Goal: Check status: Check status

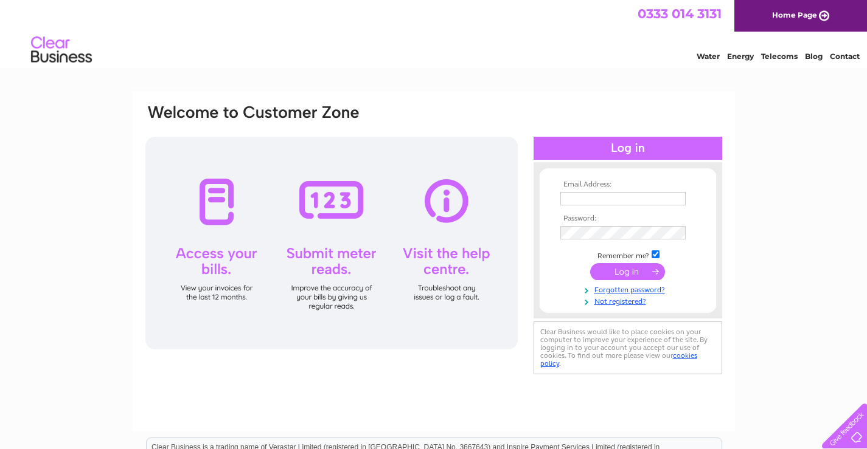
type input "henrycrawfordcoaches@gmail.com"
click at [627, 271] on input "submit" at bounding box center [627, 271] width 75 height 17
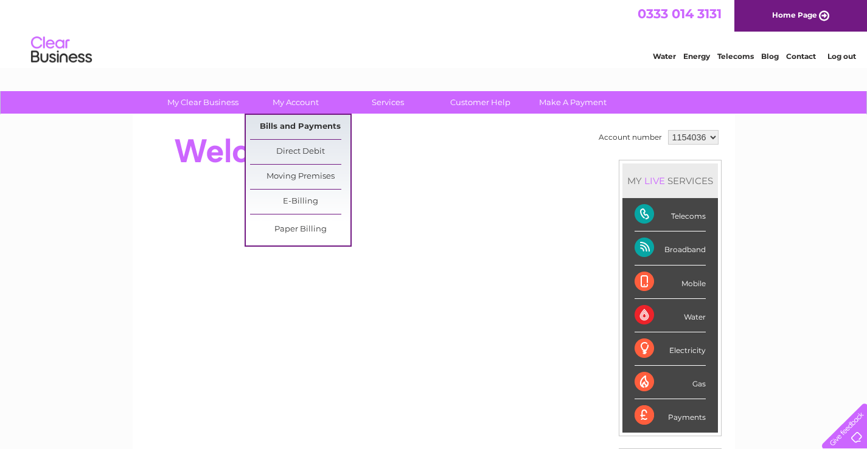
click at [280, 126] on link "Bills and Payments" at bounding box center [300, 127] width 100 height 24
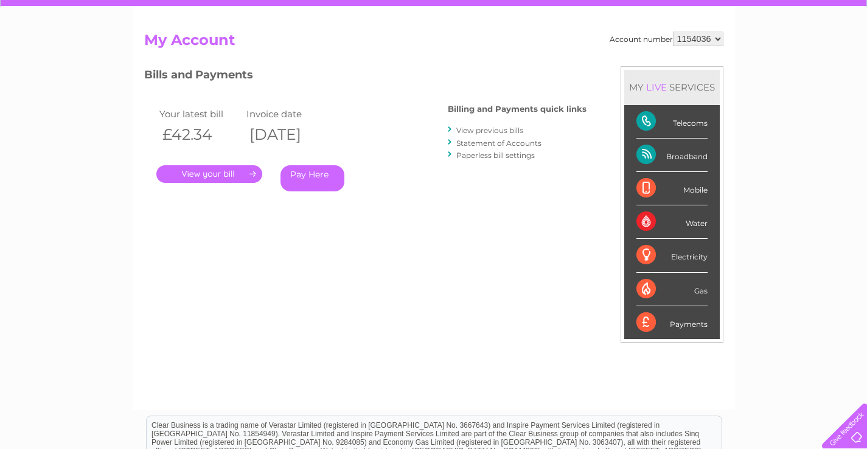
scroll to position [122, 0]
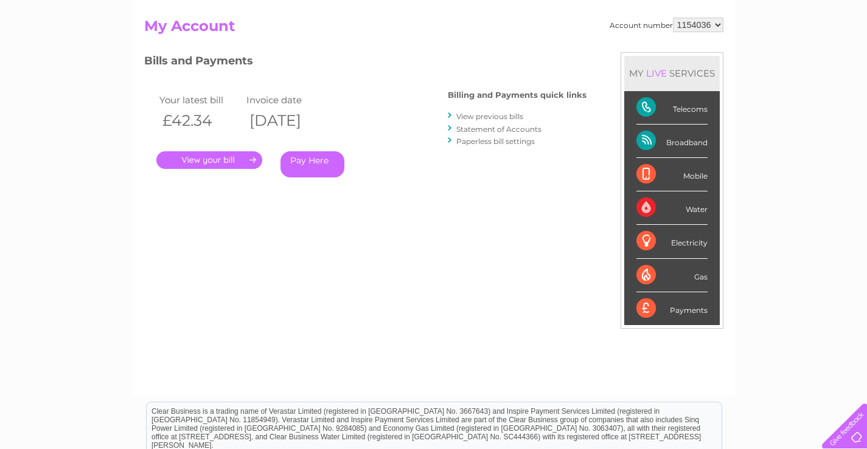
click at [215, 158] on link "." at bounding box center [209, 160] width 106 height 18
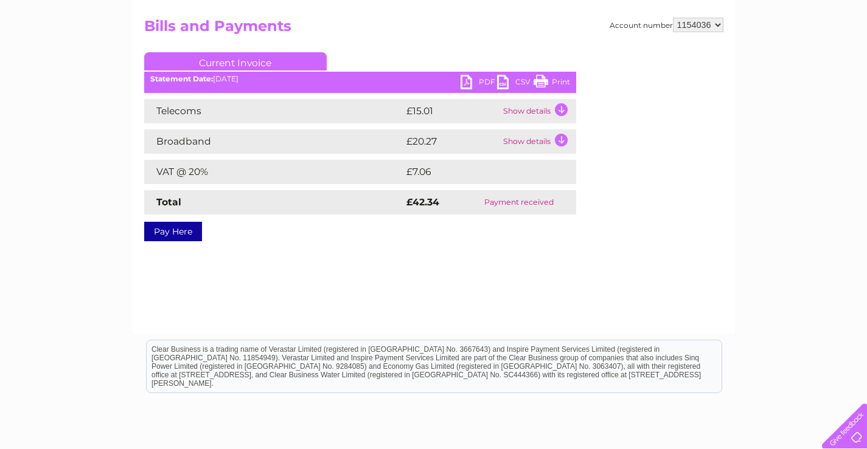
scroll to position [61, 0]
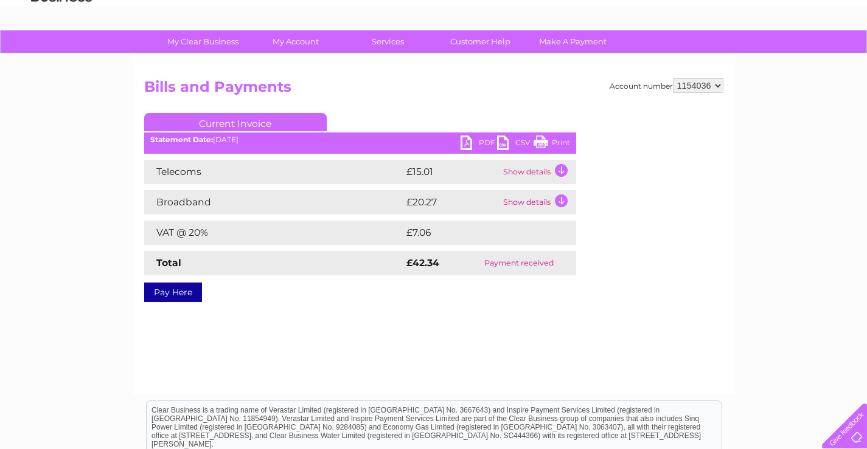
click at [539, 174] on td "Show details" at bounding box center [538, 172] width 76 height 24
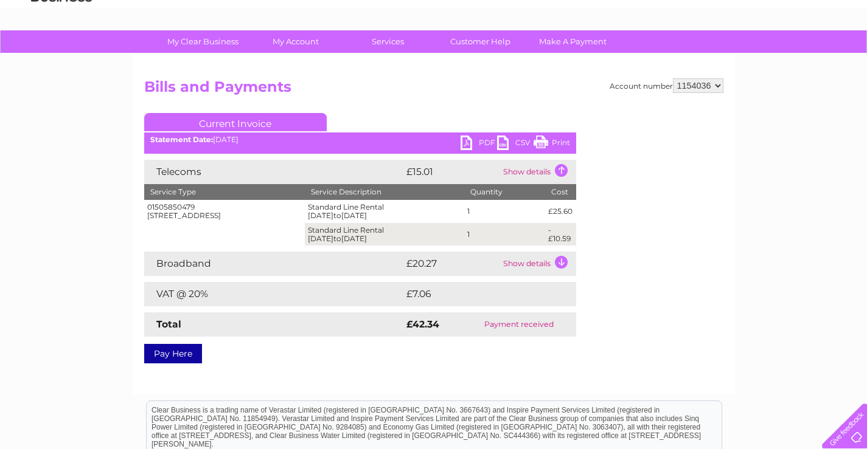
click at [558, 170] on td "Show details" at bounding box center [538, 172] width 76 height 24
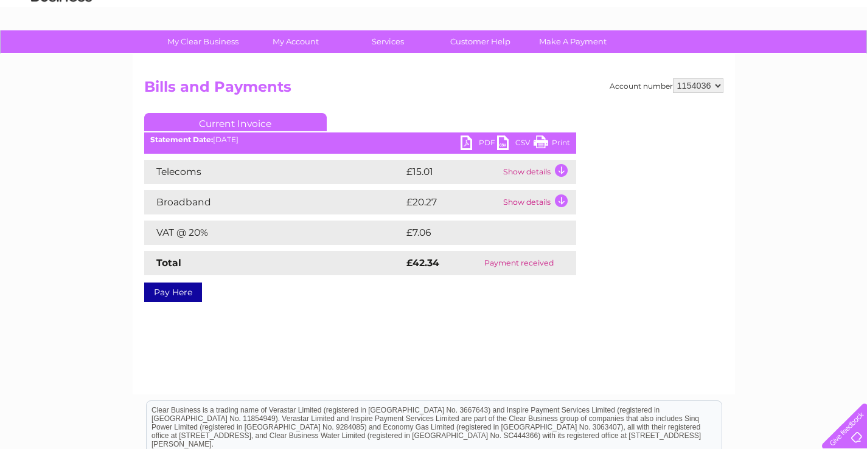
click at [556, 196] on td "Show details" at bounding box center [538, 202] width 76 height 24
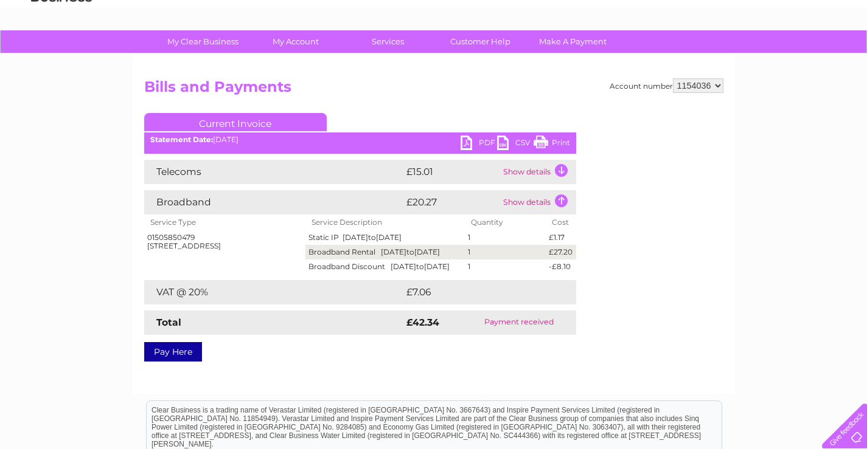
click at [561, 167] on td "Show details" at bounding box center [538, 172] width 76 height 24
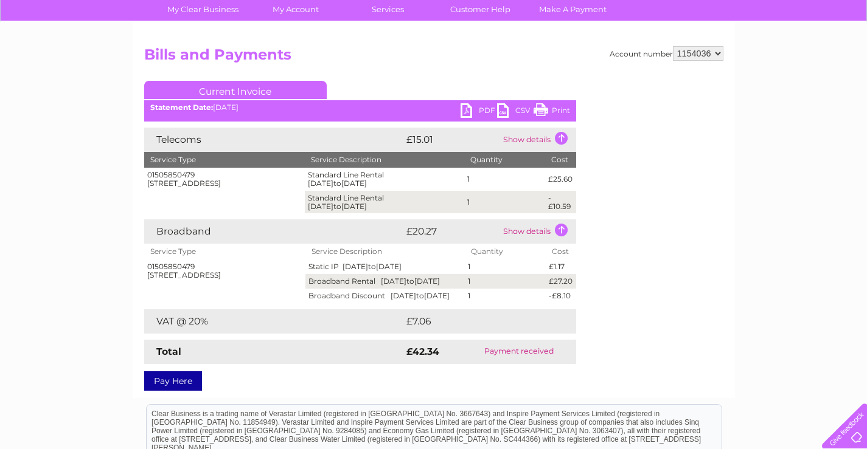
scroll to position [122, 0]
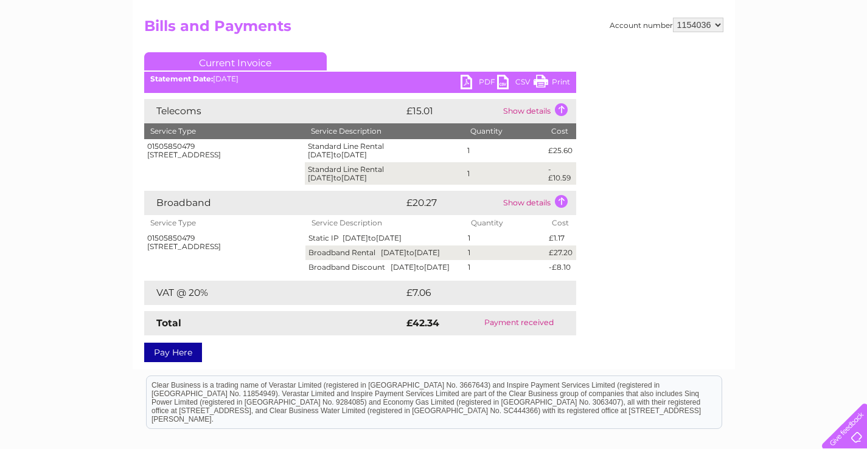
click at [558, 108] on td "Show details" at bounding box center [538, 111] width 76 height 24
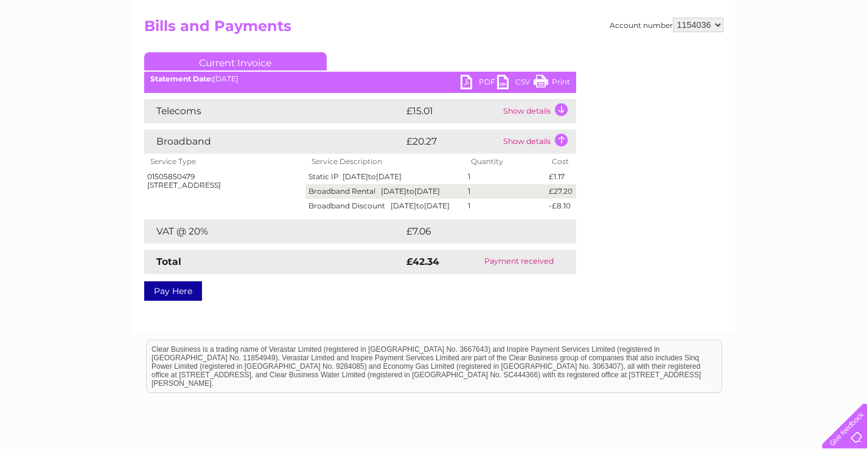
click at [561, 140] on td "Show details" at bounding box center [538, 142] width 76 height 24
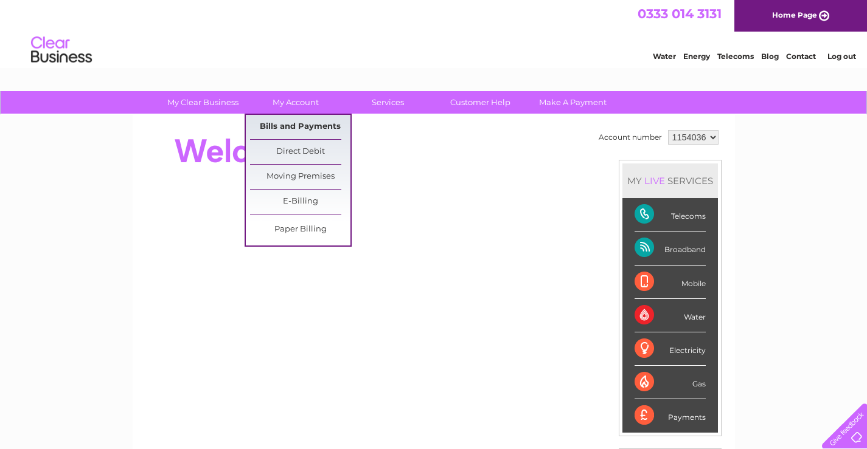
click at [283, 126] on link "Bills and Payments" at bounding box center [300, 127] width 100 height 24
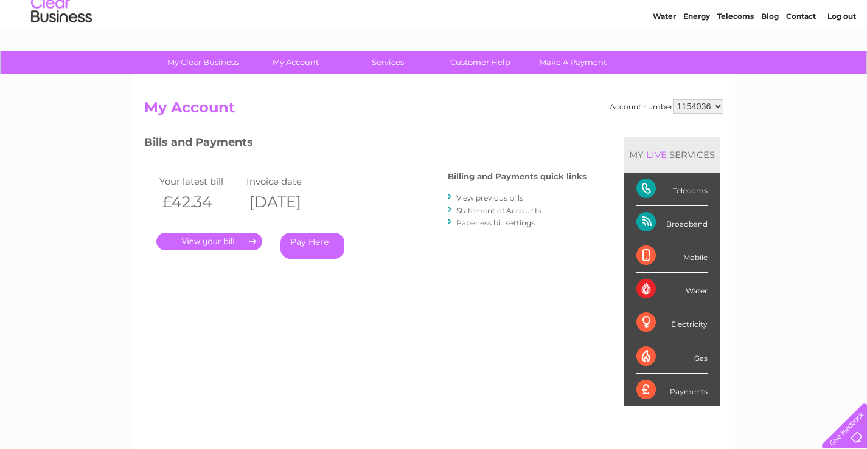
scroll to position [61, 0]
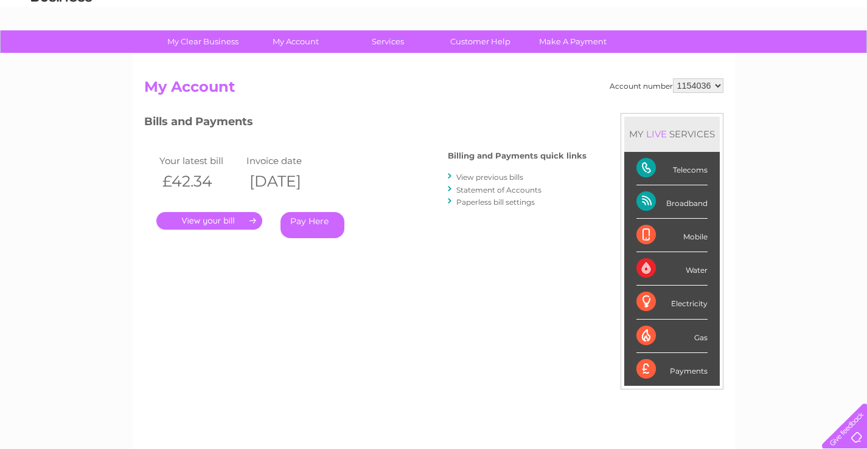
click at [207, 218] on link "." at bounding box center [209, 221] width 106 height 18
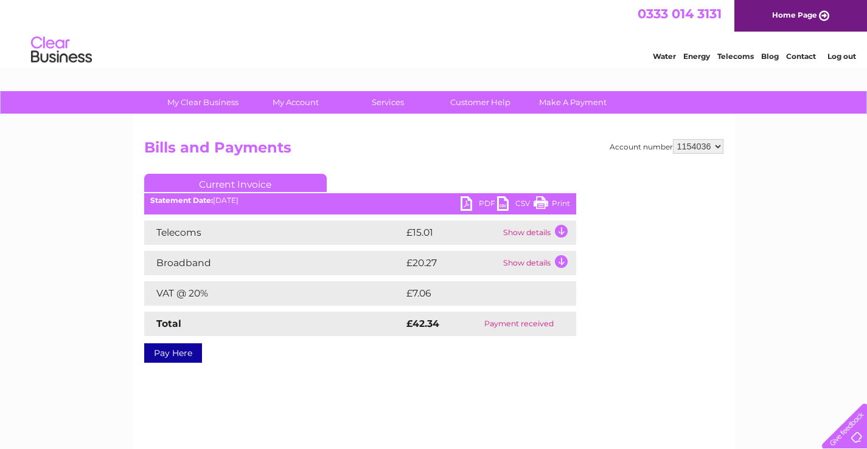
click at [558, 230] on td "Show details" at bounding box center [538, 233] width 76 height 24
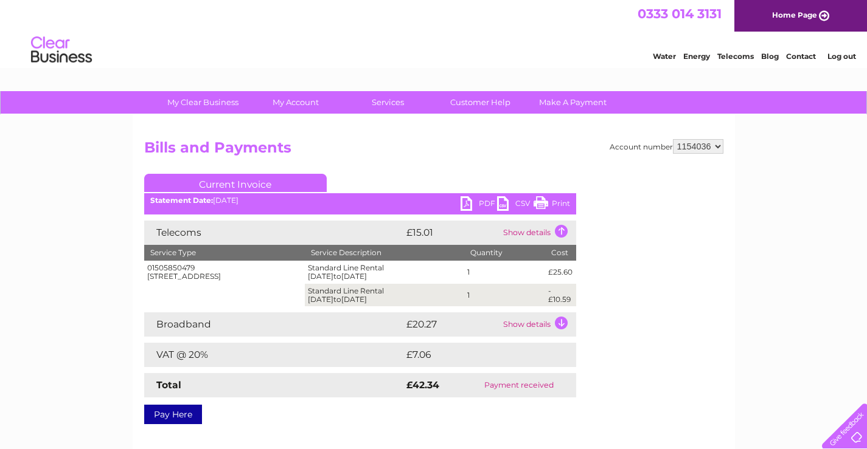
click at [558, 323] on td "Show details" at bounding box center [538, 325] width 76 height 24
